Goal: Task Accomplishment & Management: Manage account settings

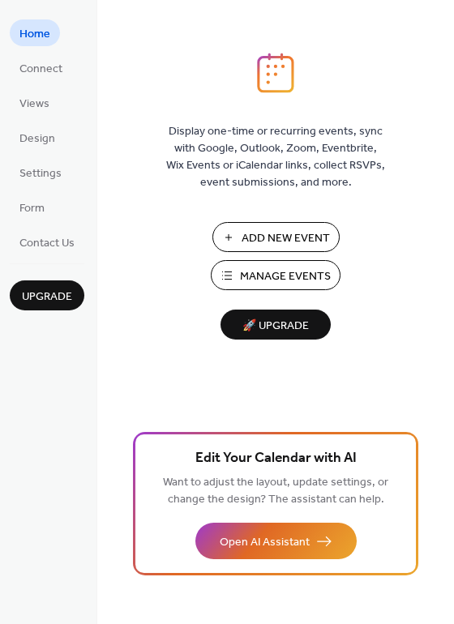
click at [312, 285] on span "Manage Events" at bounding box center [285, 276] width 91 height 17
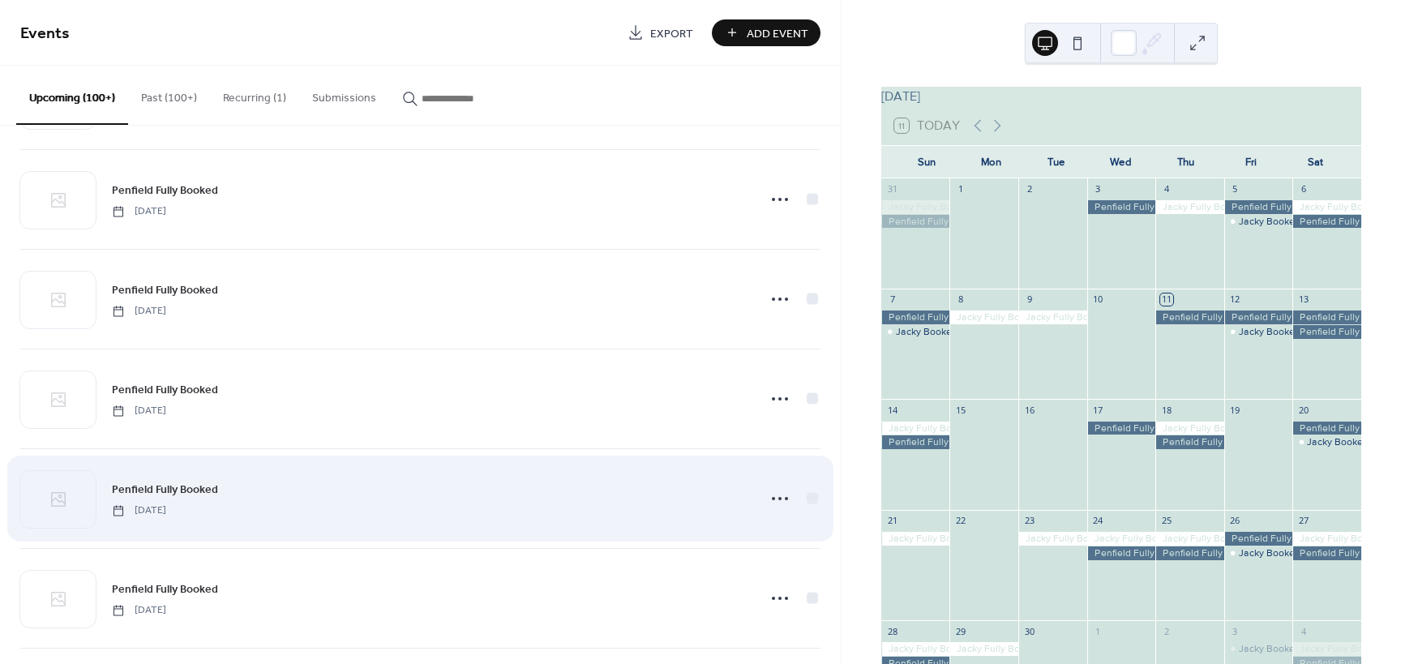
scroll to position [4496, 0]
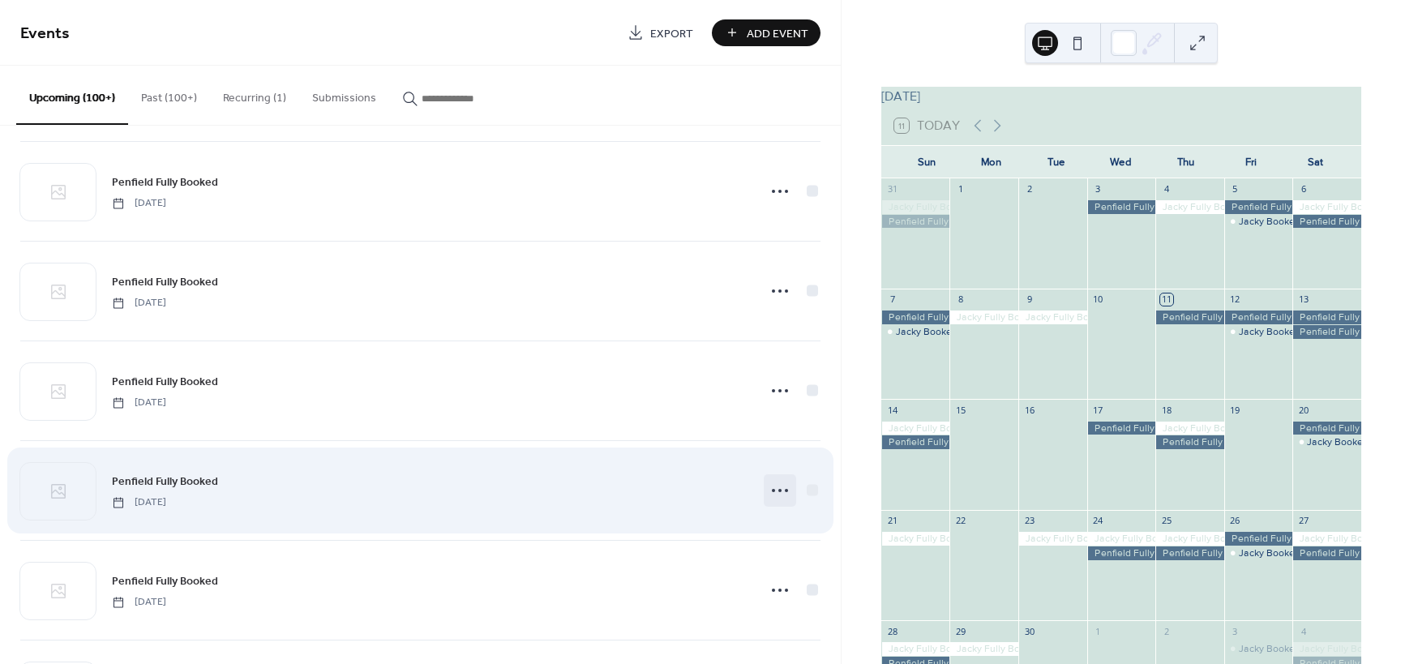
click at [778, 489] on circle at bounding box center [779, 490] width 3 height 3
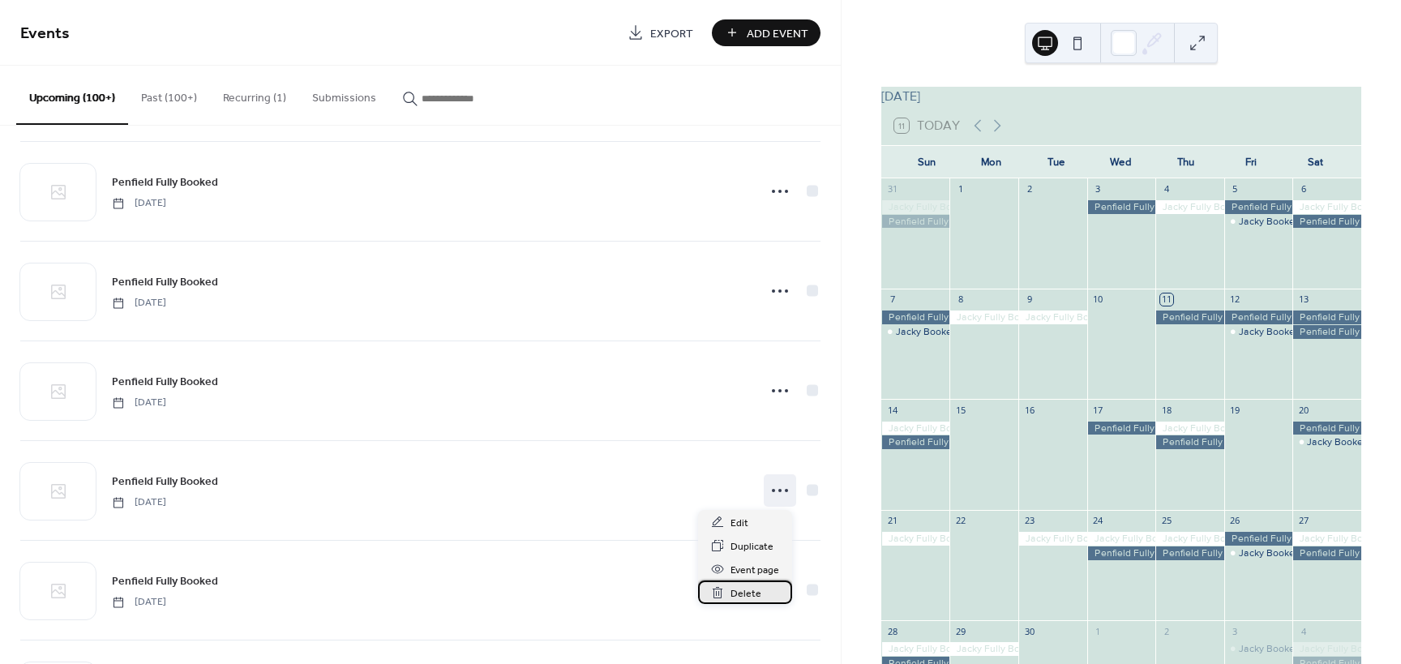
click at [747, 595] on span "Delete" at bounding box center [746, 593] width 31 height 17
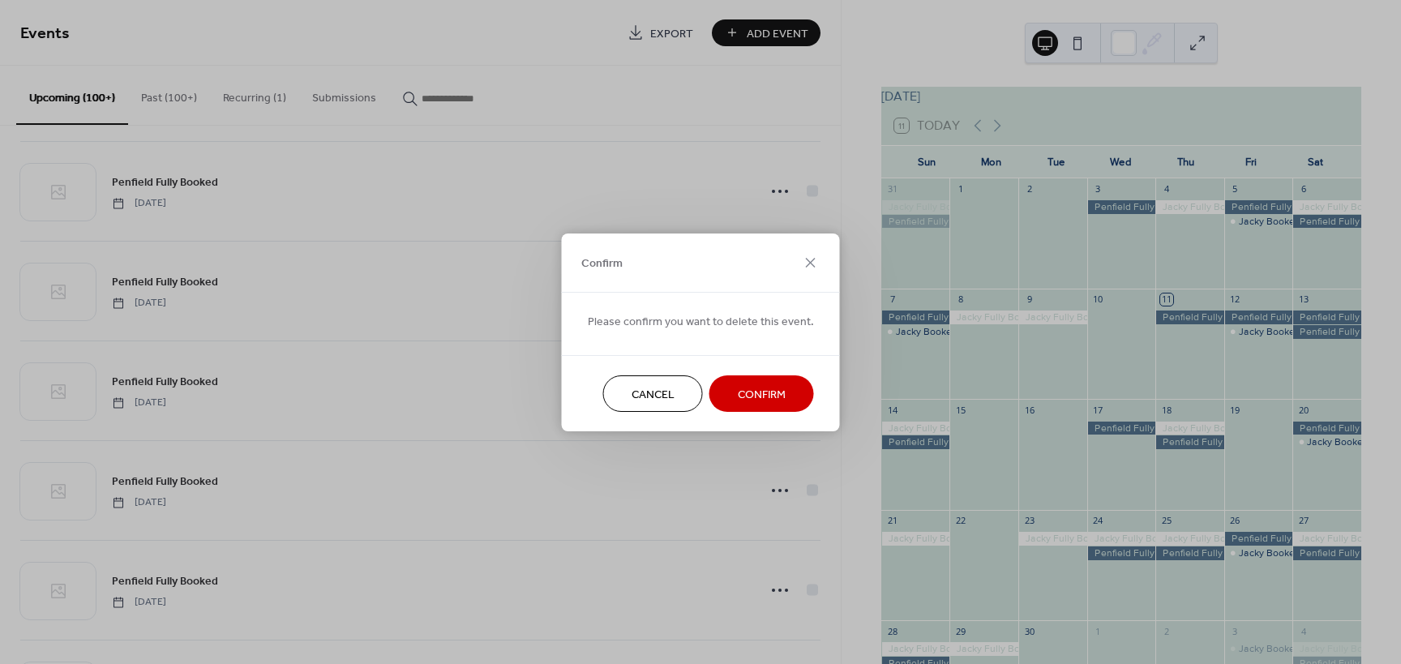
click at [767, 398] on span "Confirm" at bounding box center [762, 394] width 48 height 17
